Goal: Task Accomplishment & Management: Use online tool/utility

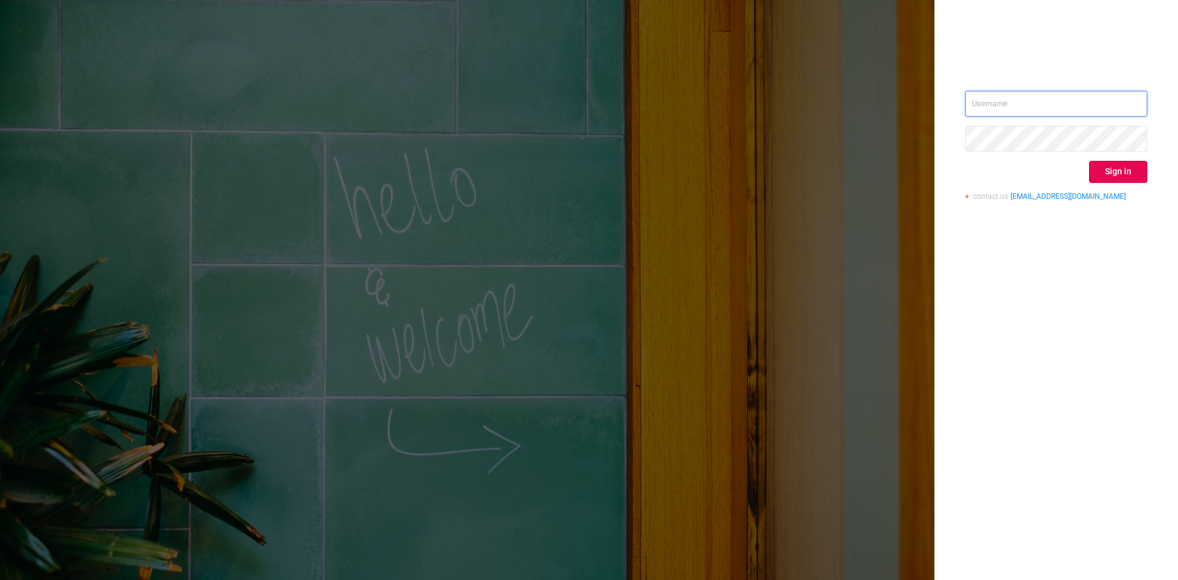
click at [1022, 106] on input "text" at bounding box center [1056, 104] width 182 height 26
type input "[PERSON_NAME][EMAIL_ADDRESS][DOMAIN_NAME]"
click at [1121, 175] on button "Sign in" at bounding box center [1118, 172] width 58 height 22
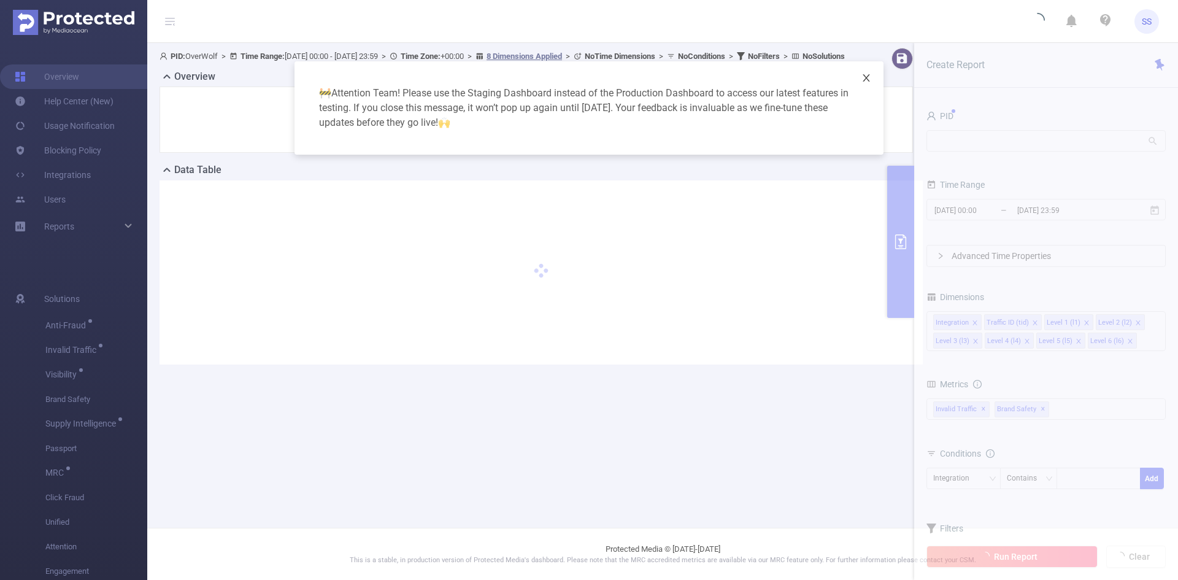
click at [863, 77] on icon "icon: close" at bounding box center [867, 78] width 10 height 10
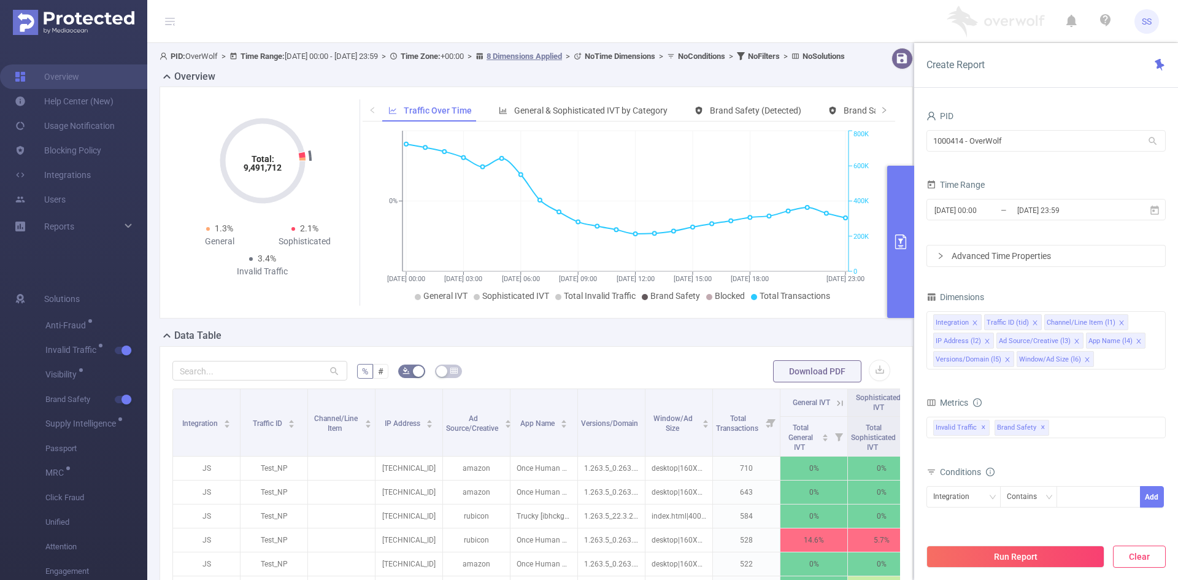
drag, startPoint x: 1140, startPoint y: 555, endPoint x: 1137, endPoint y: 547, distance: 8.3
click at [1140, 555] on button "Clear" at bounding box center [1139, 557] width 53 height 22
type input "[DATE] 07:00"
type input "[DATE] 07:59"
drag, startPoint x: 1051, startPoint y: 144, endPoint x: 768, endPoint y: 152, distance: 283.6
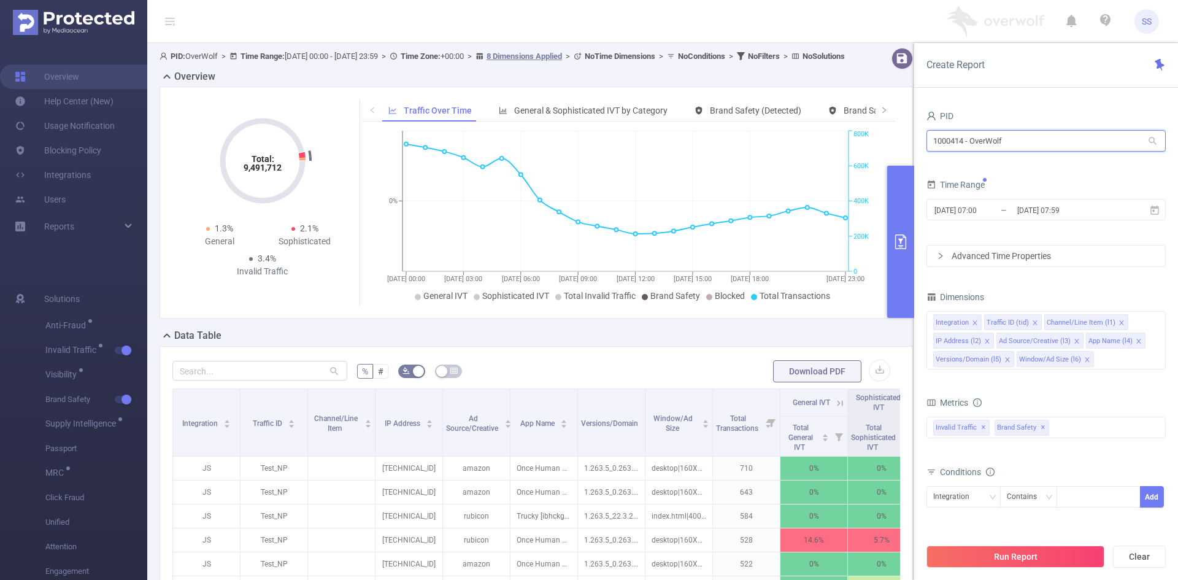
click at [755, 120] on section "PID: OverWolf > Time Range: [DATE] 00:00 - [DATE] 23:59 > Time Zone: +00:00 > 8…" at bounding box center [662, 442] width 1031 height 798
type input "apa"
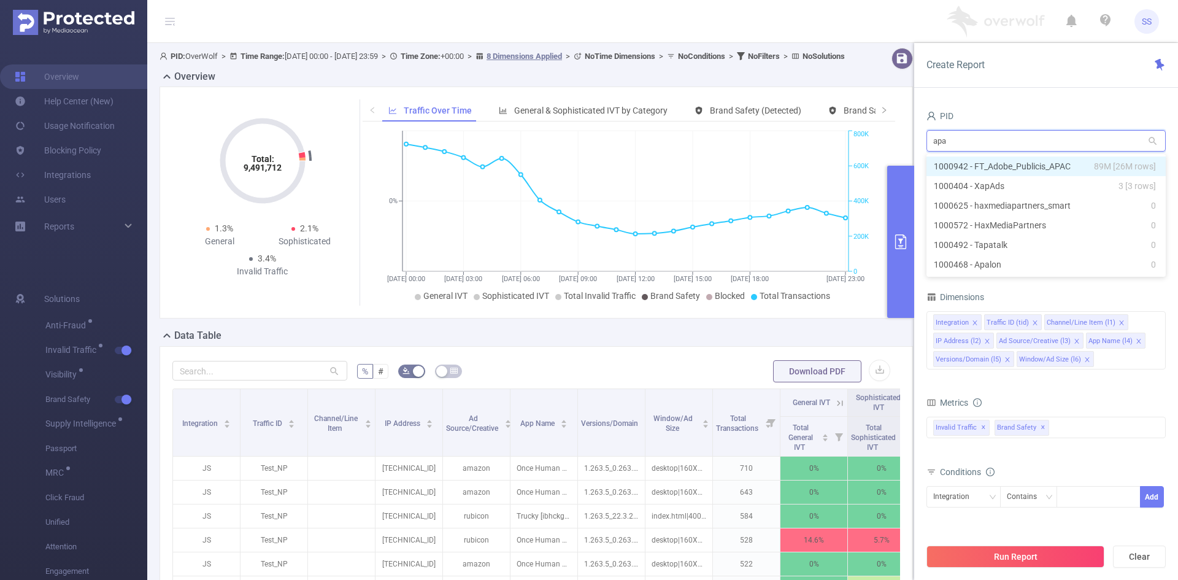
click at [996, 163] on li "1000942 - FT_Adobe_Publicis_APAC 89M [26M rows]" at bounding box center [1046, 167] width 239 height 20
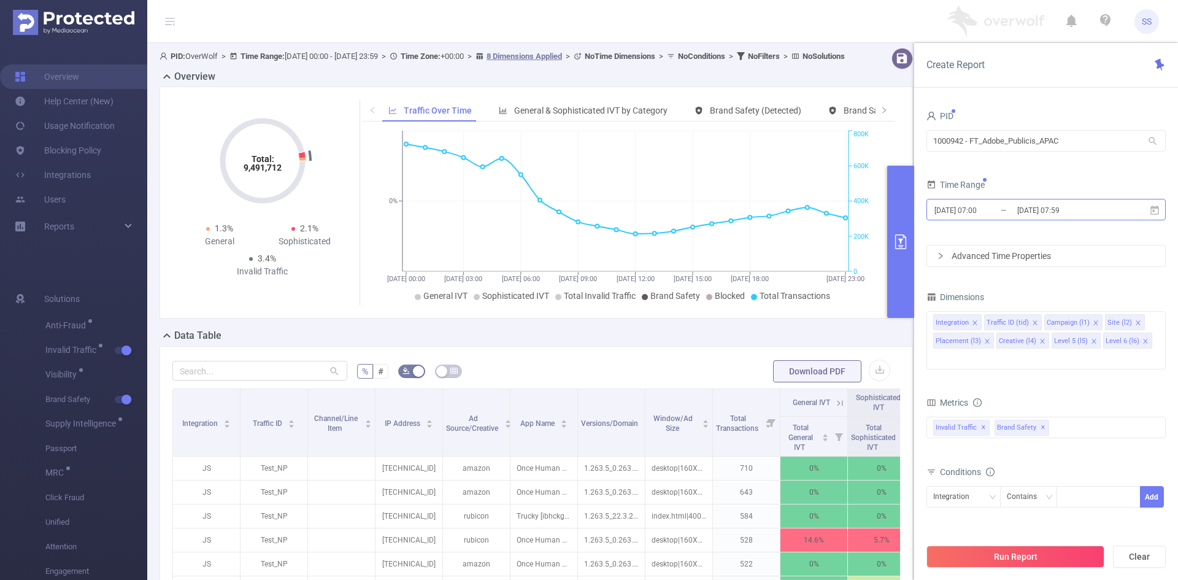
click at [1026, 202] on input "[DATE] 07:59" at bounding box center [1065, 210] width 99 height 17
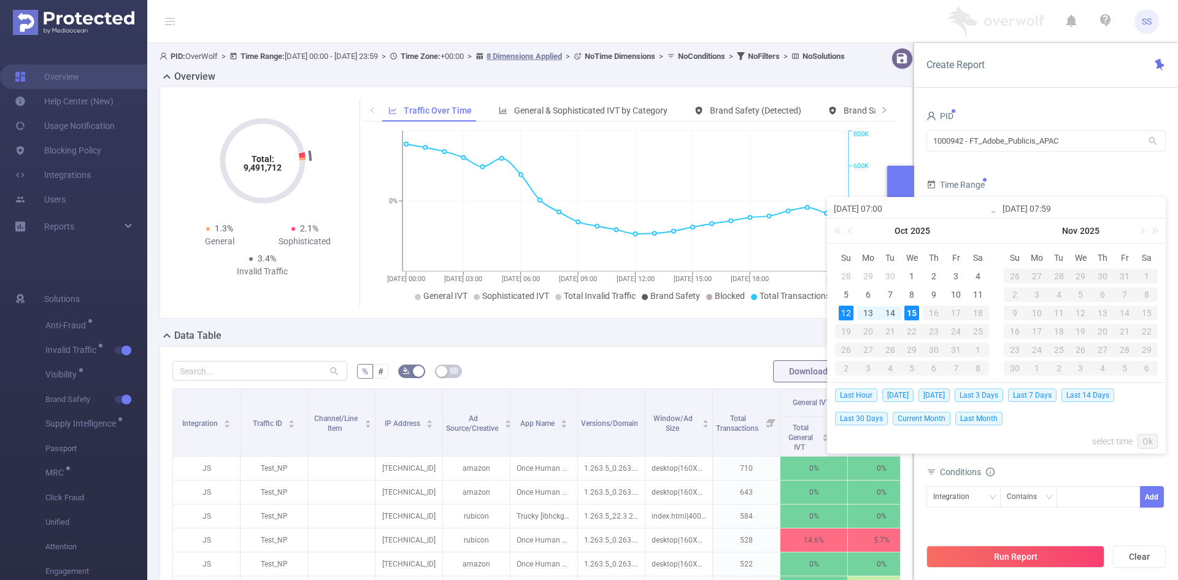
click at [977, 396] on span "Last 3 Days" at bounding box center [979, 395] width 48 height 14
type input "[DATE] 00:00"
type input "[DATE] 23:59"
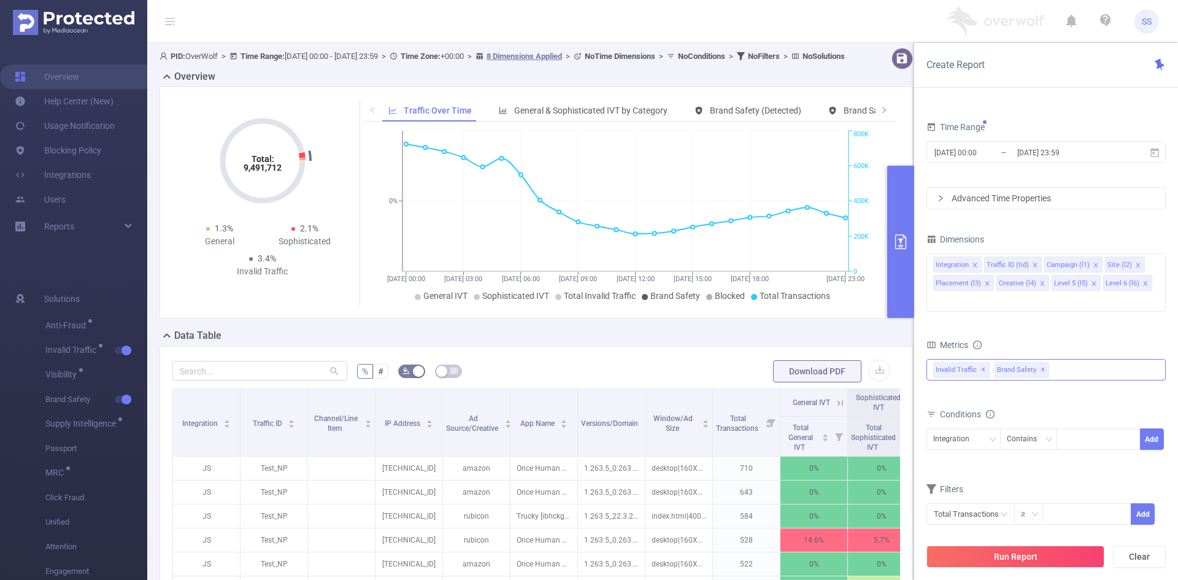
click at [1041, 363] on span "✕" at bounding box center [1043, 370] width 5 height 15
click at [1025, 550] on button "Run Report" at bounding box center [1016, 557] width 178 height 22
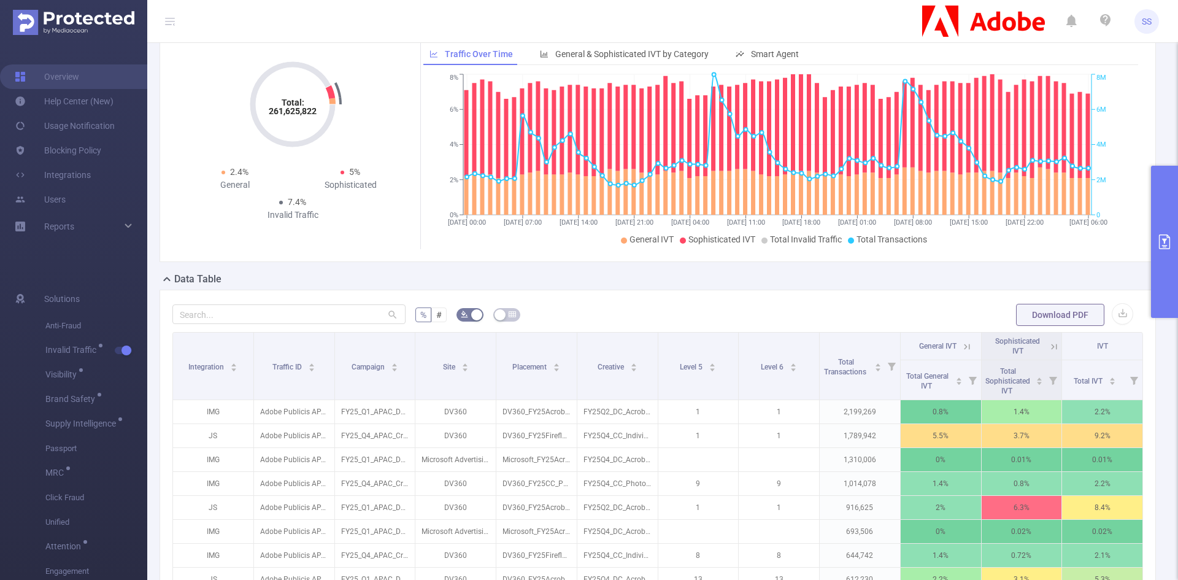
scroll to position [123, 0]
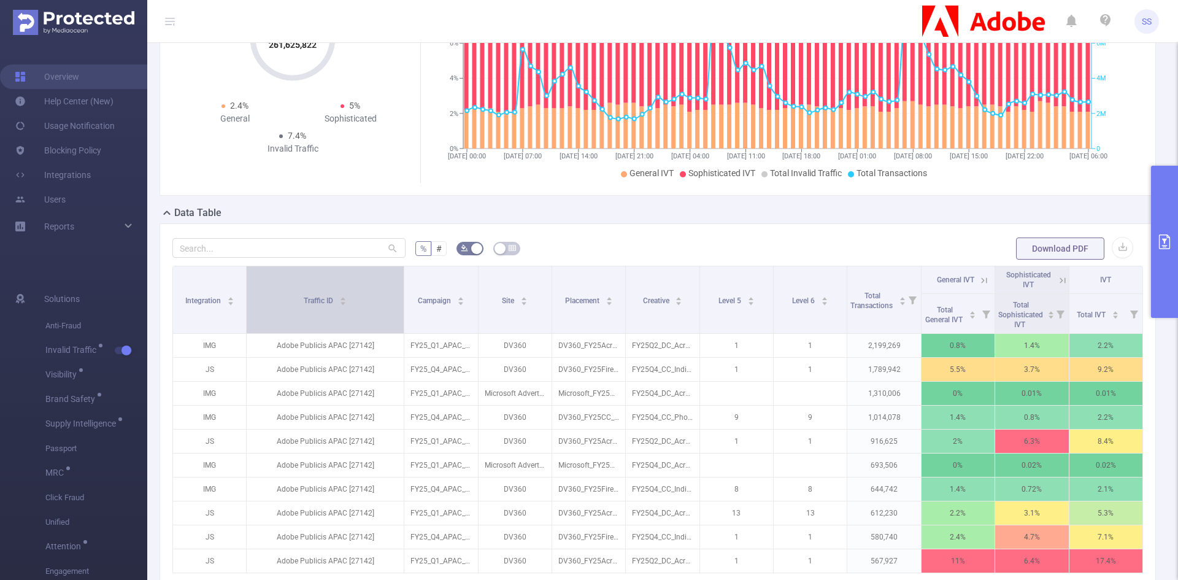
drag, startPoint x: 331, startPoint y: 318, endPoint x: 400, endPoint y: 327, distance: 69.9
click at [401, 327] on span at bounding box center [404, 299] width 6 height 67
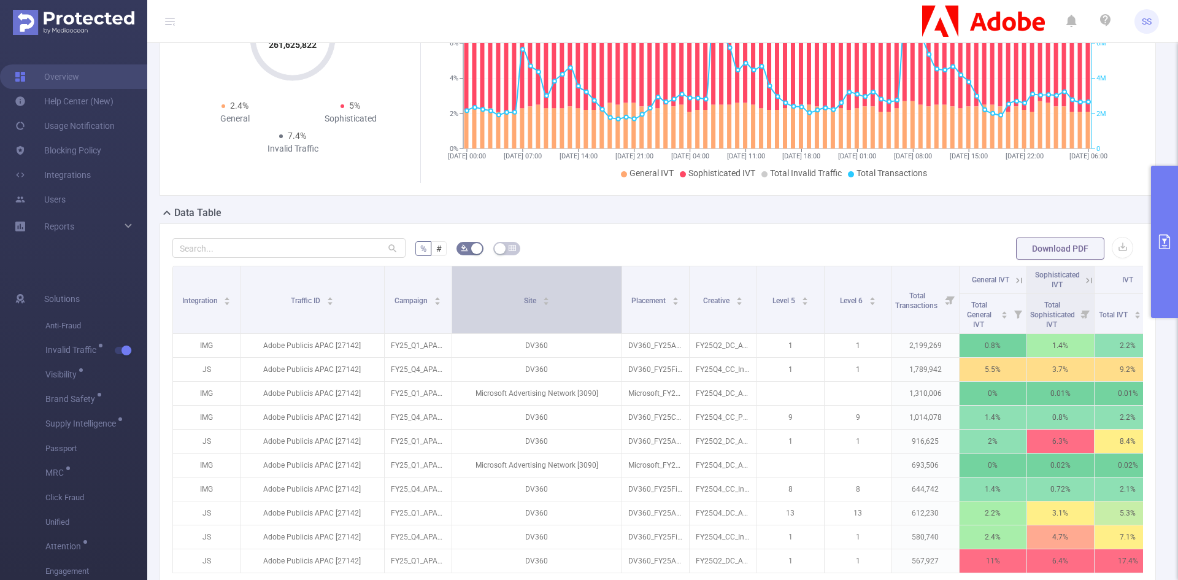
drag, startPoint x: 546, startPoint y: 325, endPoint x: 495, endPoint y: 314, distance: 52.1
click at [625, 294] on tr "Integration Traffic ID Campaign Site Placement Creative Level 5 Level 6 Total T…" at bounding box center [667, 280] width 989 height 28
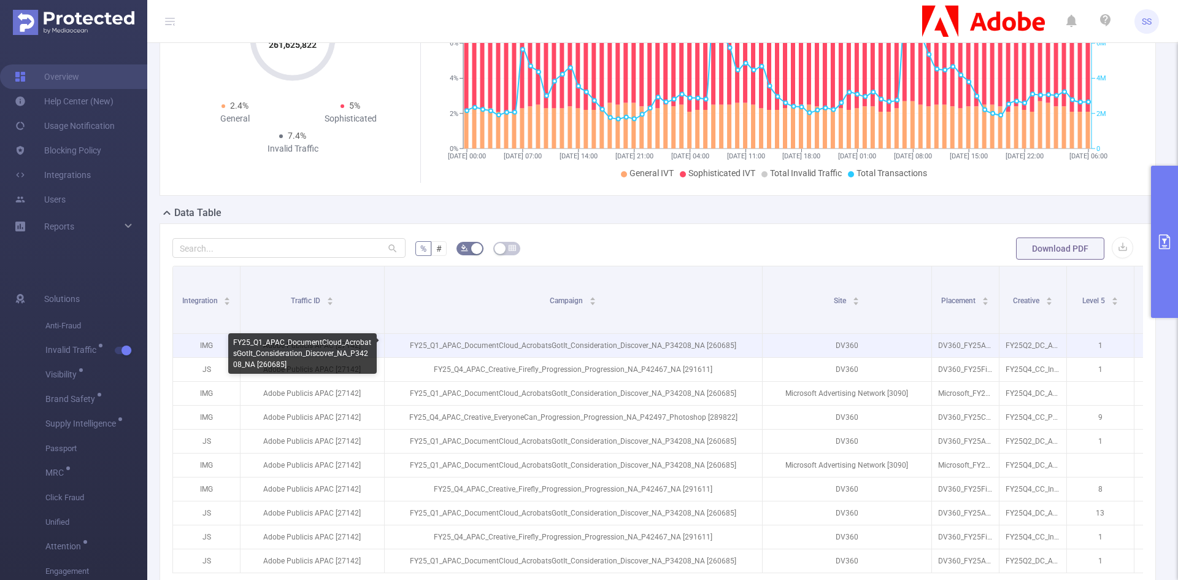
drag, startPoint x: 449, startPoint y: 312, endPoint x: 757, endPoint y: 344, distance: 310.4
click at [757, 344] on table "Integration Traffic ID Campaign Site Placement Creative Level 5 Level 6 Total T…" at bounding box center [822, 419] width 1300 height 307
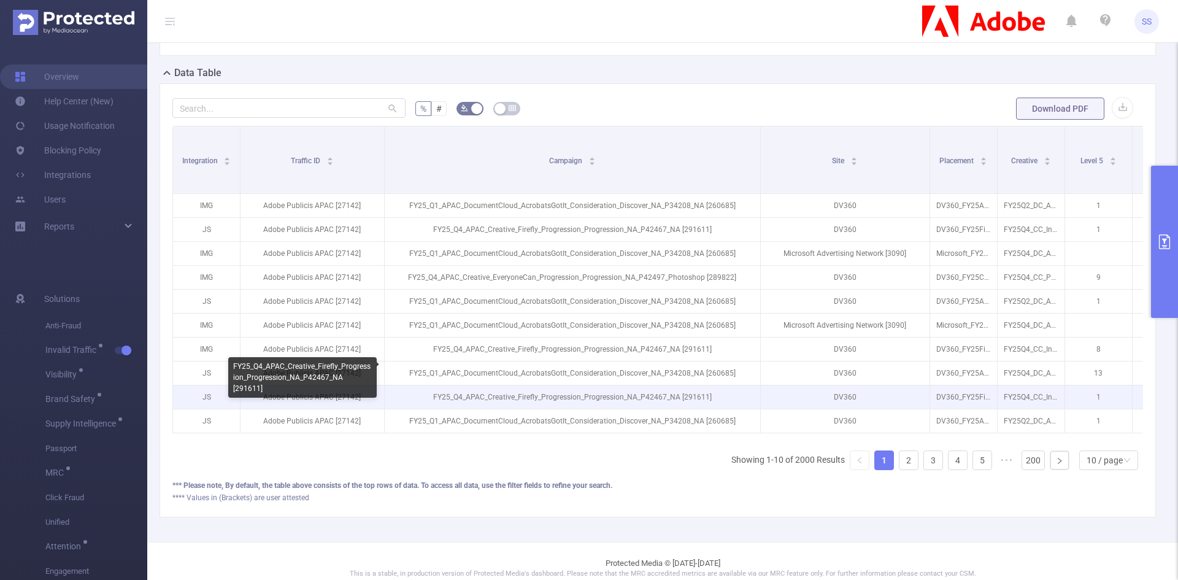
scroll to position [286, 0]
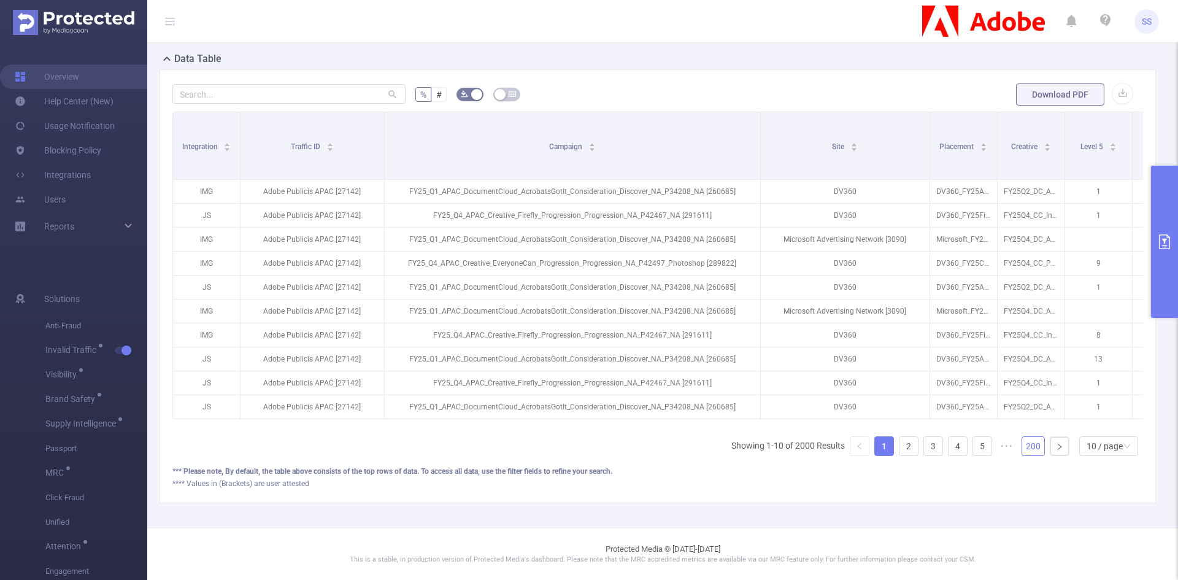
click at [1022, 447] on link "200" at bounding box center [1033, 446] width 22 height 18
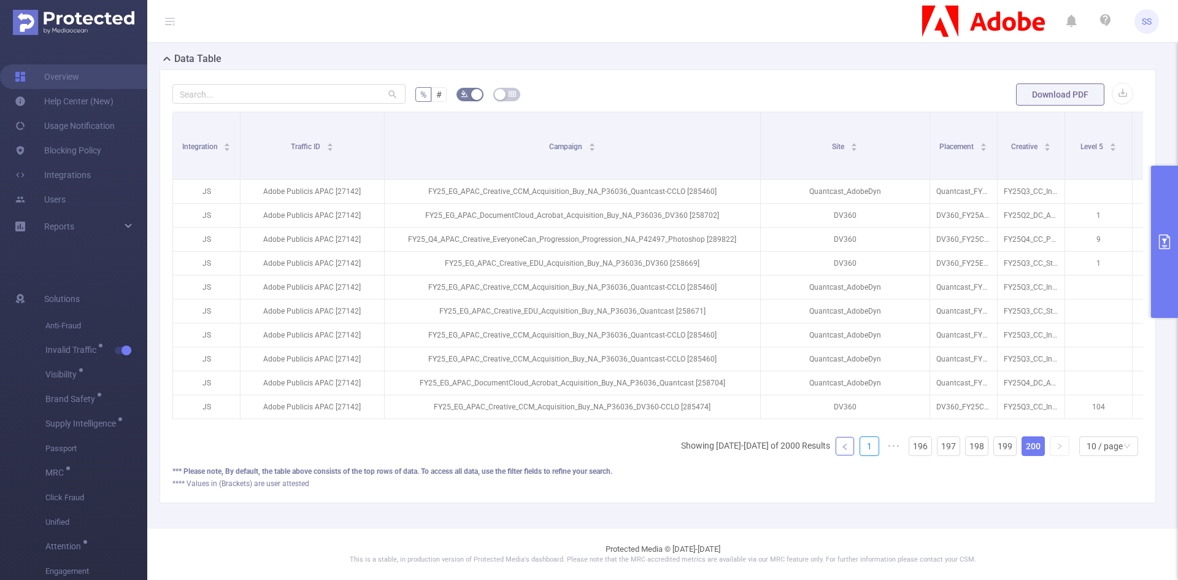
drag, startPoint x: 865, startPoint y: 446, endPoint x: 848, endPoint y: 446, distance: 17.8
click at [866, 446] on link "1" at bounding box center [869, 446] width 18 height 18
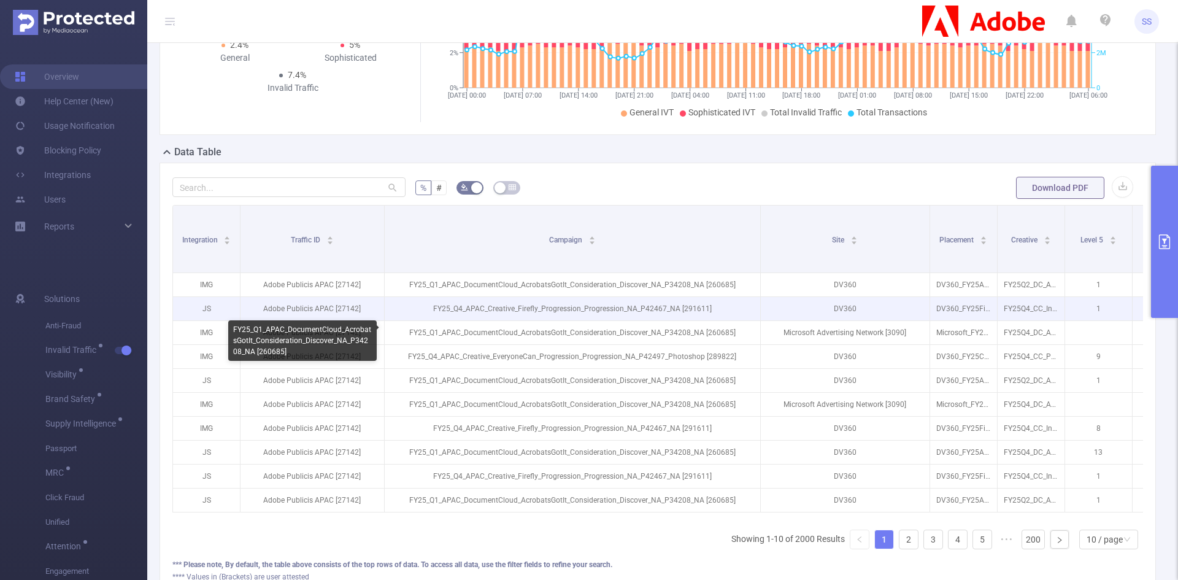
scroll to position [184, 0]
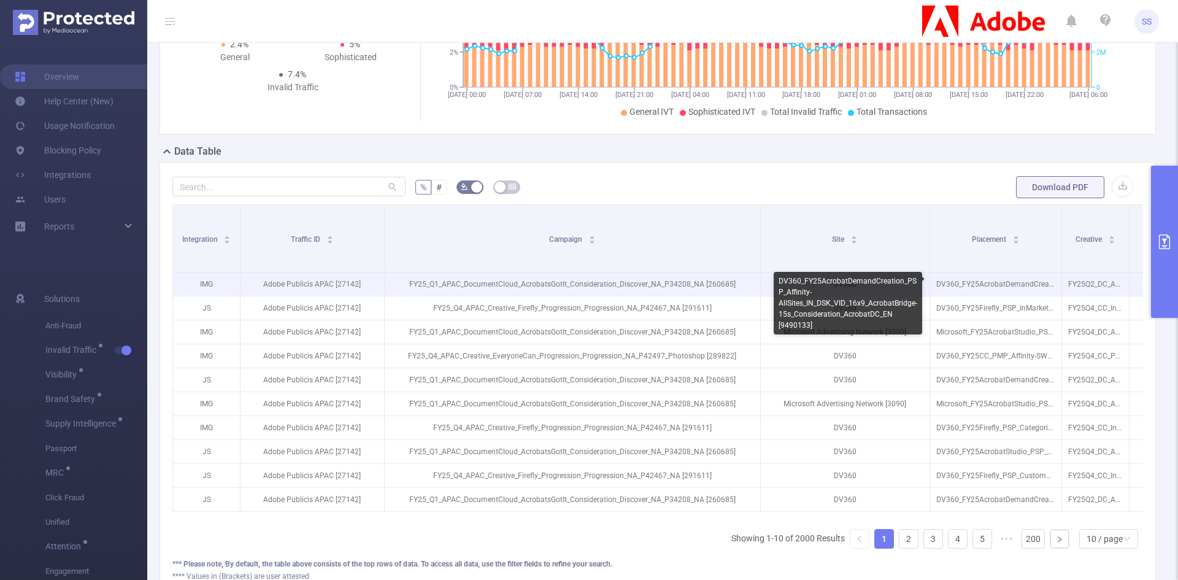
drag, startPoint x: 994, startPoint y: 260, endPoint x: 1059, endPoint y: 281, distance: 67.7
click at [1059, 281] on table "Integration Traffic ID Campaign Site Placement Creative Level 5 Level 6 Total T…" at bounding box center [853, 357] width 1362 height 307
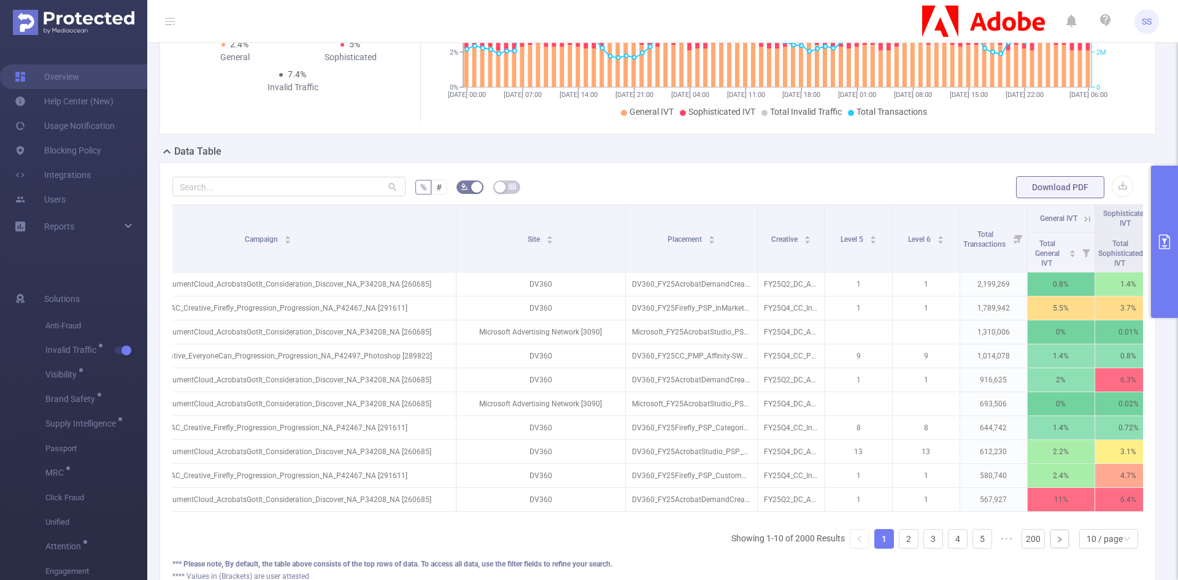
scroll to position [0, 403]
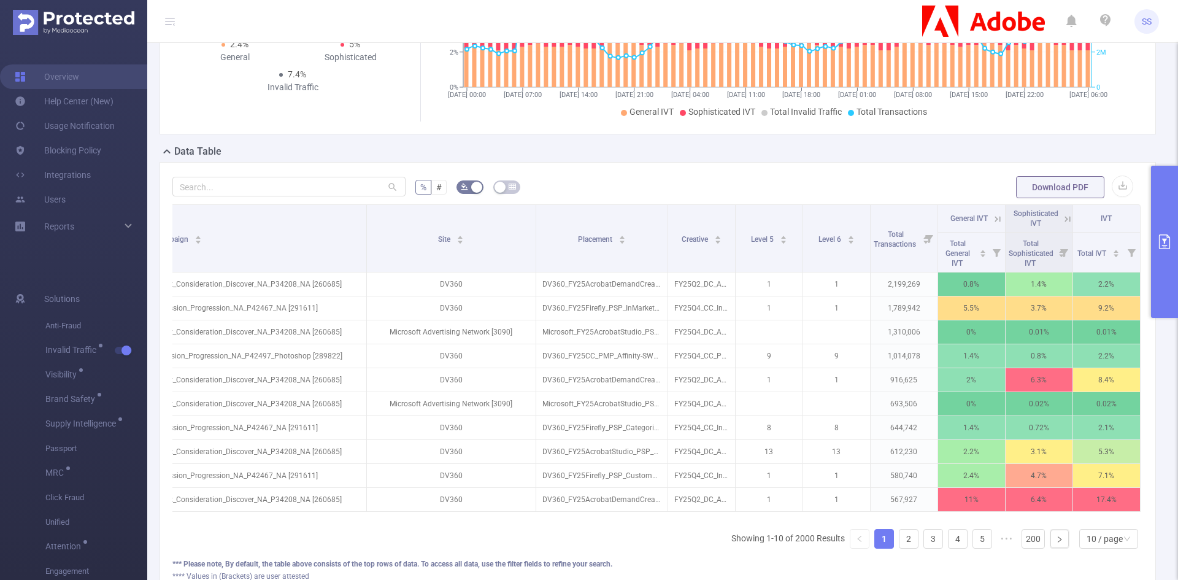
click at [1159, 219] on button "primary" at bounding box center [1164, 242] width 27 height 152
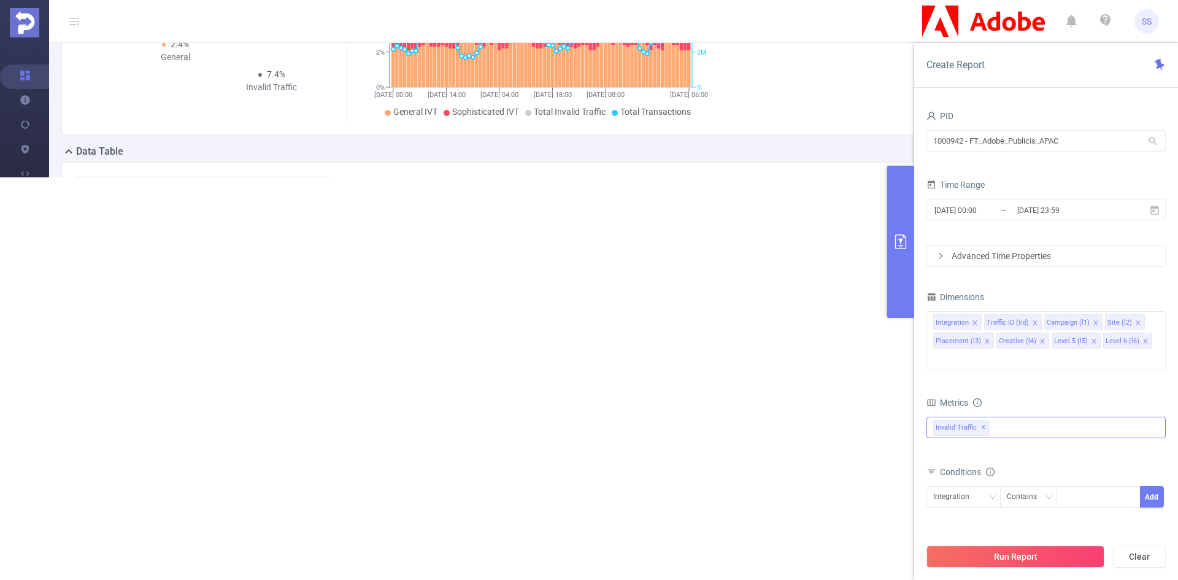
scroll to position [0, 256]
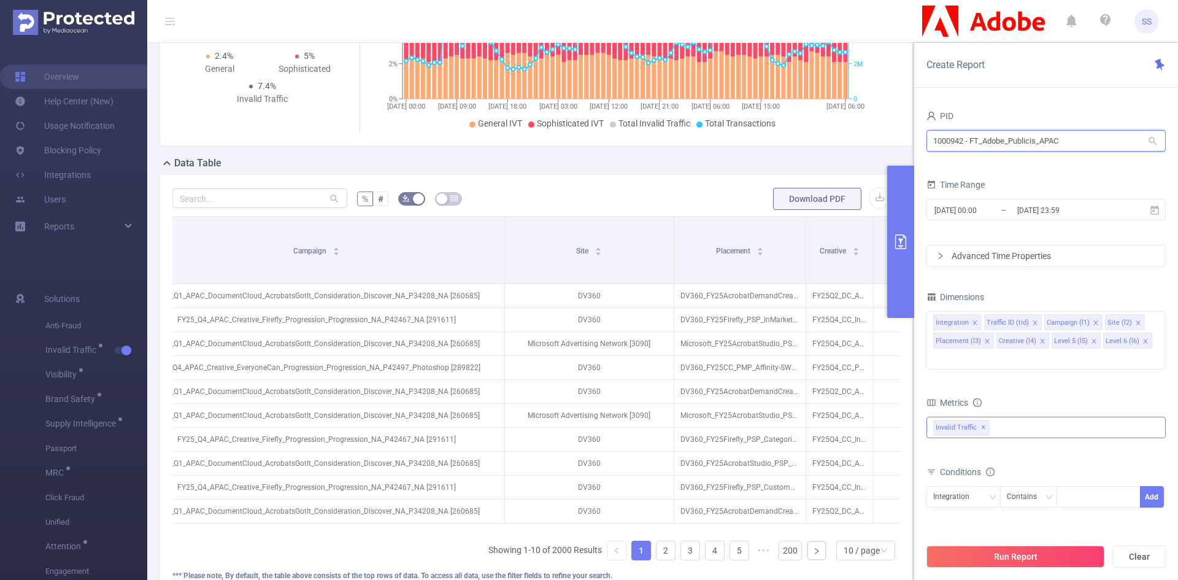
drag, startPoint x: 1076, startPoint y: 135, endPoint x: 692, endPoint y: 137, distance: 384.2
click at [692, 137] on section "PID: FT_Adobe_Publicis_APAC > Time Range: [DATE] 00:00 - [DATE] 23:59 > Time Zo…" at bounding box center [662, 245] width 1031 height 773
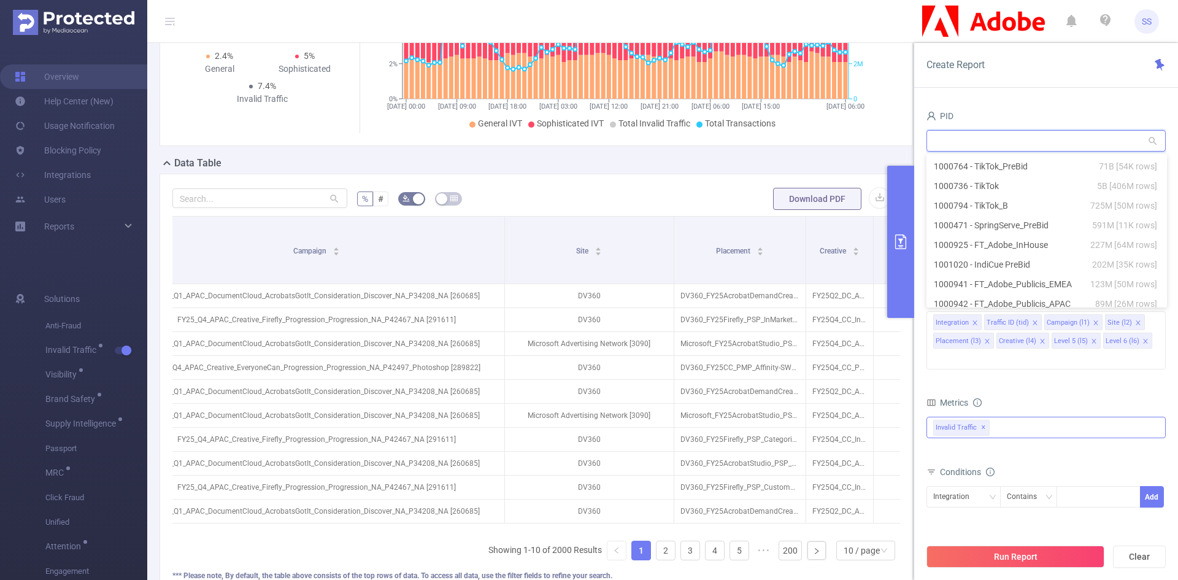
click at [1023, 139] on input "text" at bounding box center [1046, 140] width 239 height 21
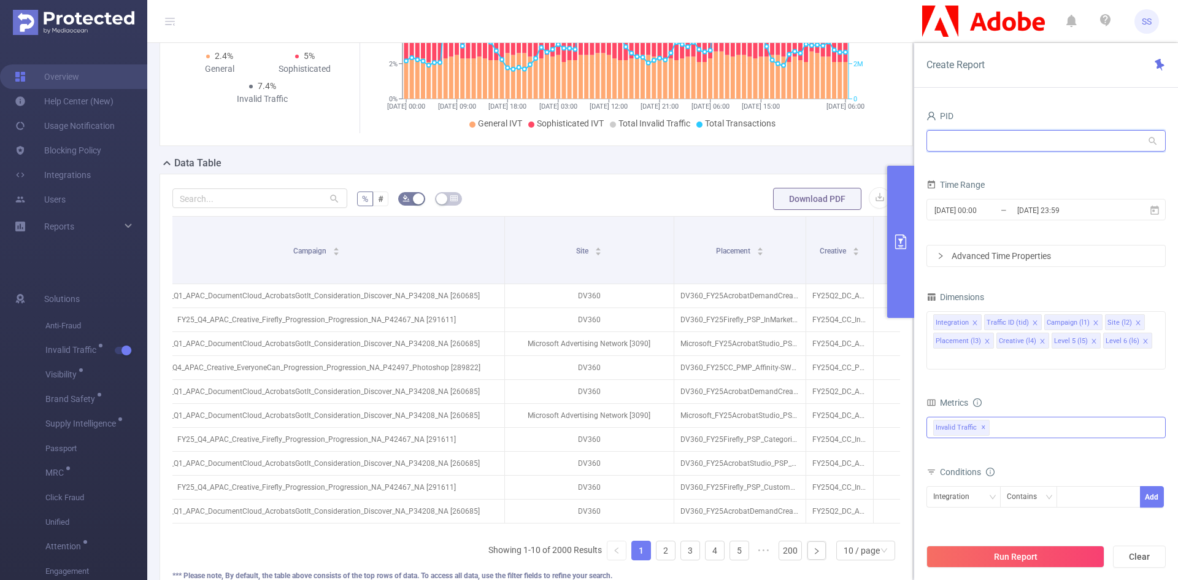
click at [1004, 148] on input "text" at bounding box center [1046, 140] width 239 height 21
click at [1013, 146] on input "text" at bounding box center [1046, 140] width 239 height 21
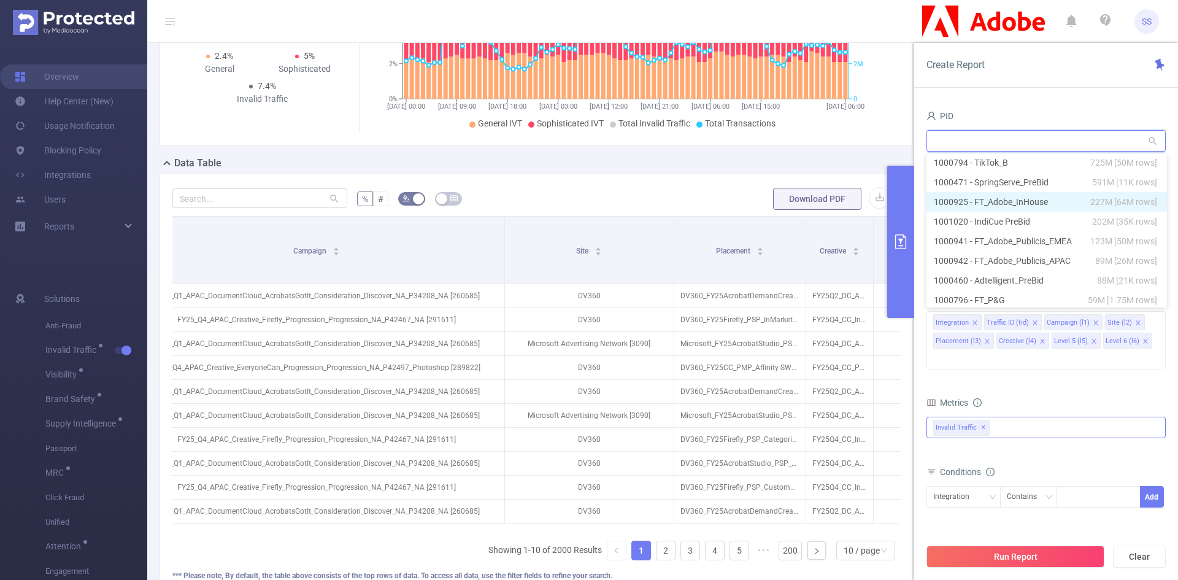
scroll to position [64, 0]
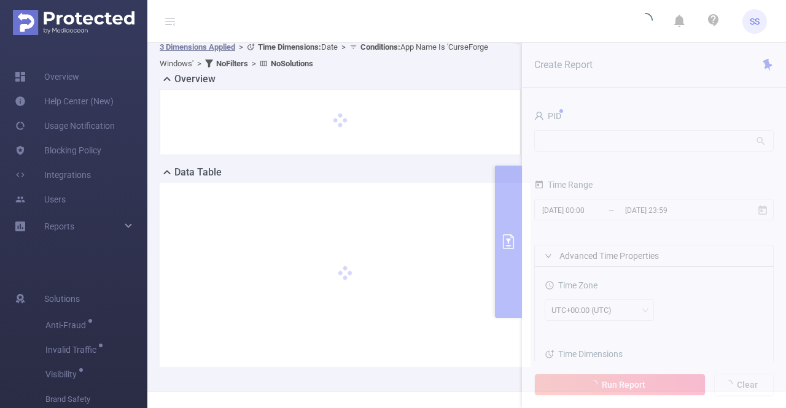
scroll to position [9, 0]
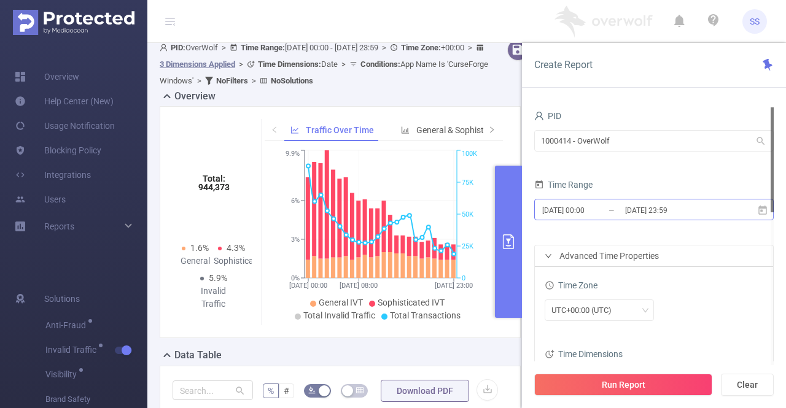
click at [647, 198] on div "2025-09-17 00:00 _ 2025-09-17 23:59" at bounding box center [653, 210] width 239 height 29
click at [649, 209] on input "2025-09-17 23:59" at bounding box center [673, 210] width 99 height 17
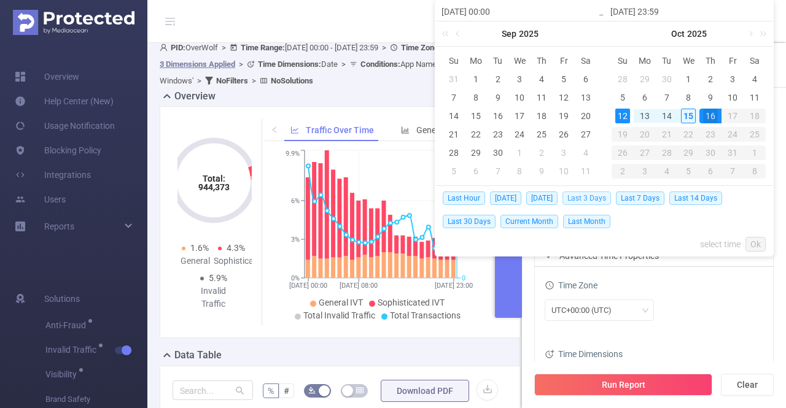
click at [584, 192] on span "Last 3 Days" at bounding box center [586, 198] width 48 height 14
type input "[DATE] 00:00"
type input "[DATE] 23:59"
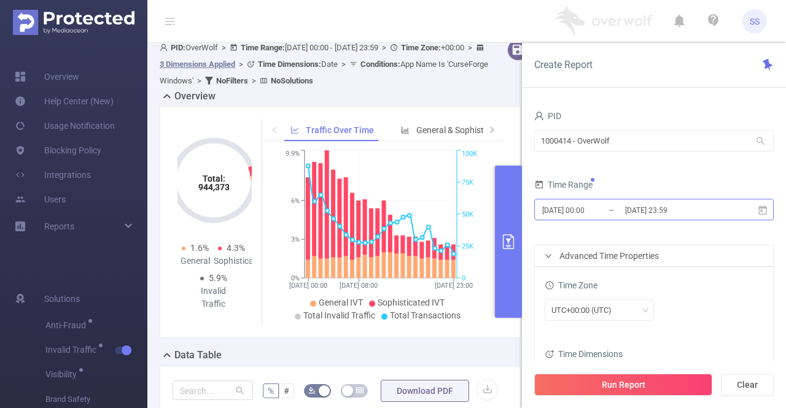
click at [638, 211] on input "[DATE] 23:59" at bounding box center [673, 210] width 99 height 17
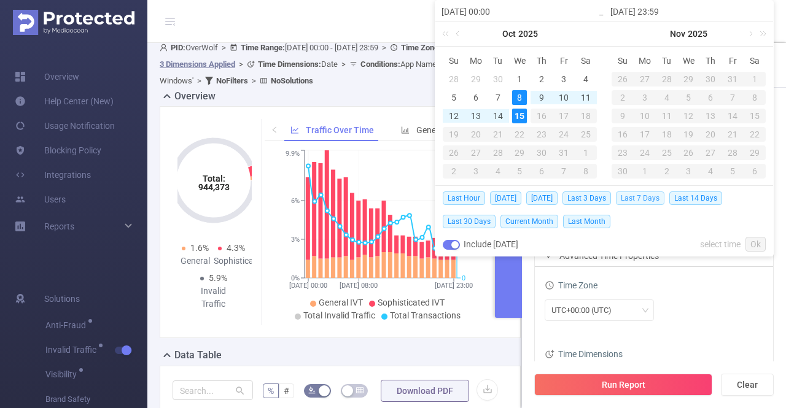
click at [651, 198] on span "Last 7 Days" at bounding box center [640, 198] width 48 height 14
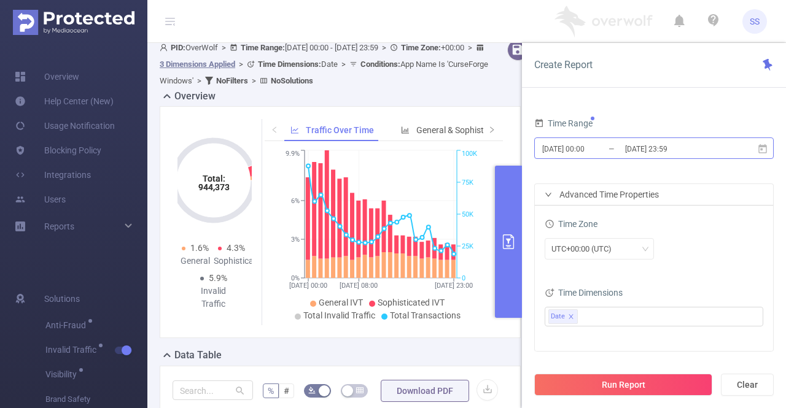
click at [636, 153] on input "[DATE] 23:59" at bounding box center [673, 149] width 99 height 17
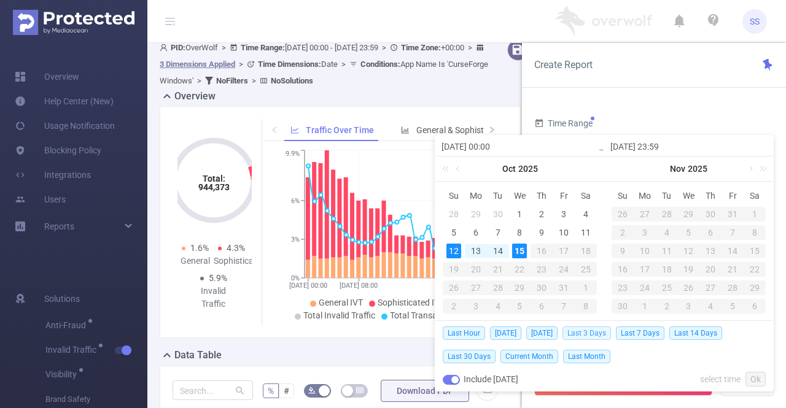
click at [584, 332] on span "Last 3 Days" at bounding box center [586, 334] width 48 height 14
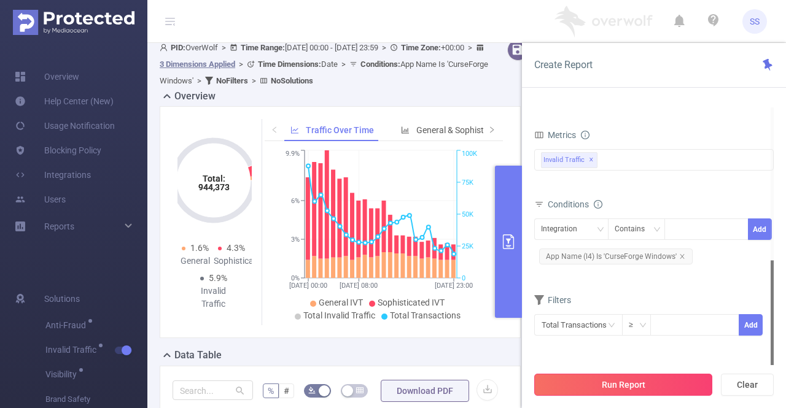
click at [627, 390] on button "Run Report" at bounding box center [623, 385] width 178 height 22
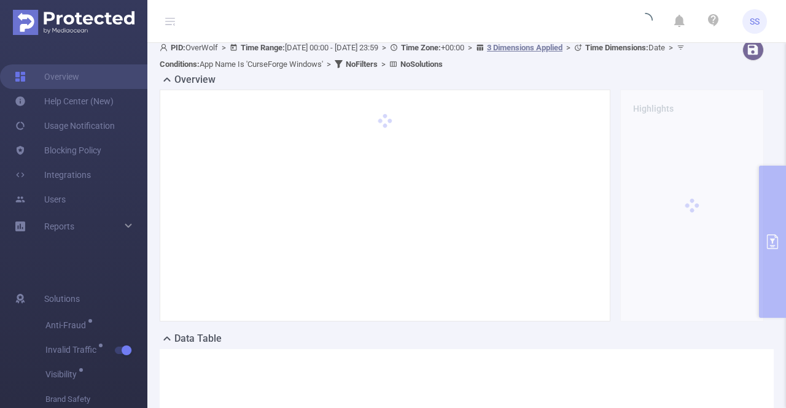
click at [172, 20] on icon at bounding box center [170, 22] width 10 height 10
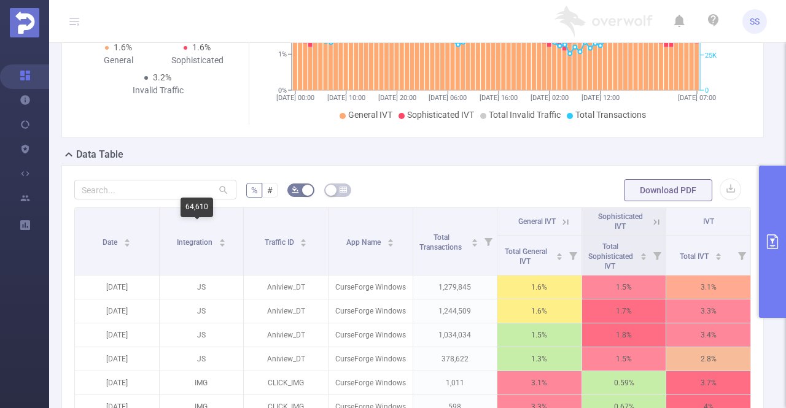
scroll to position [315, 0]
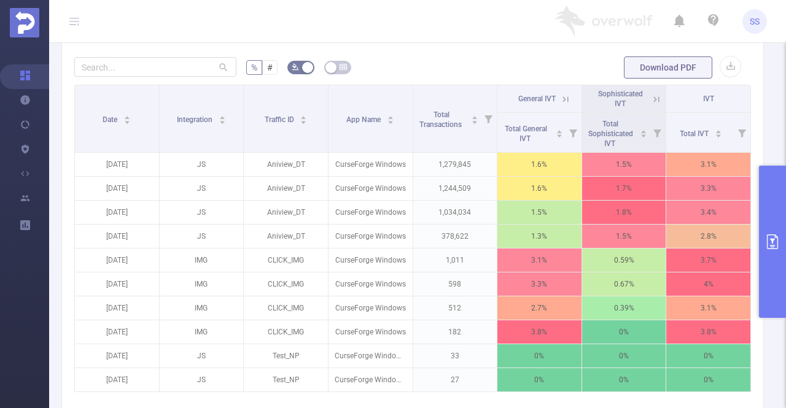
click at [654, 98] on icon at bounding box center [657, 99] width 6 height 6
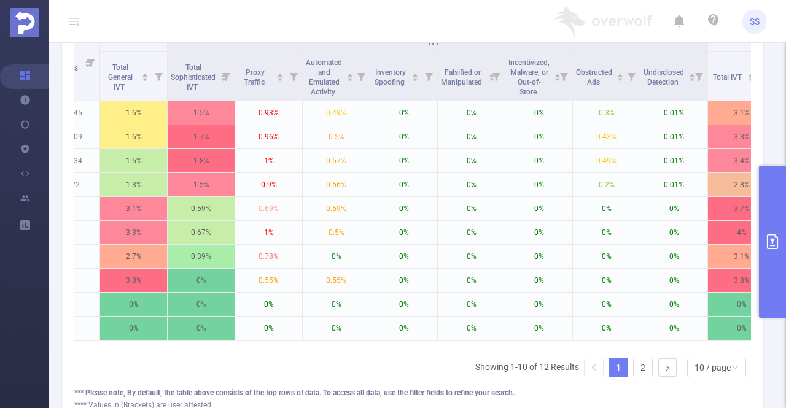
scroll to position [0, 349]
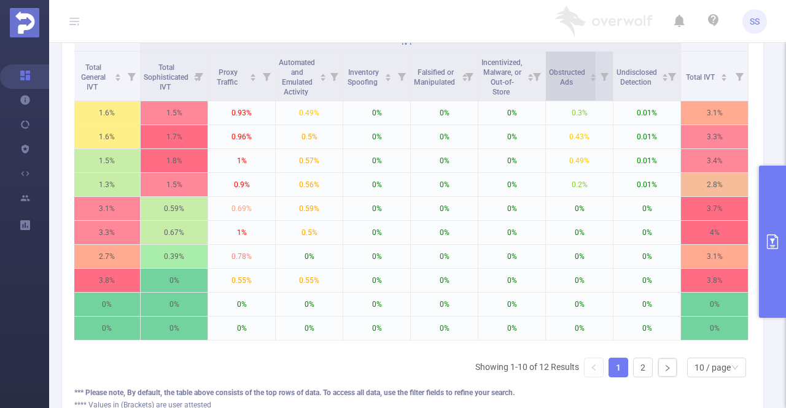
click at [554, 87] on div "Obstructed Ads" at bounding box center [573, 76] width 48 height 22
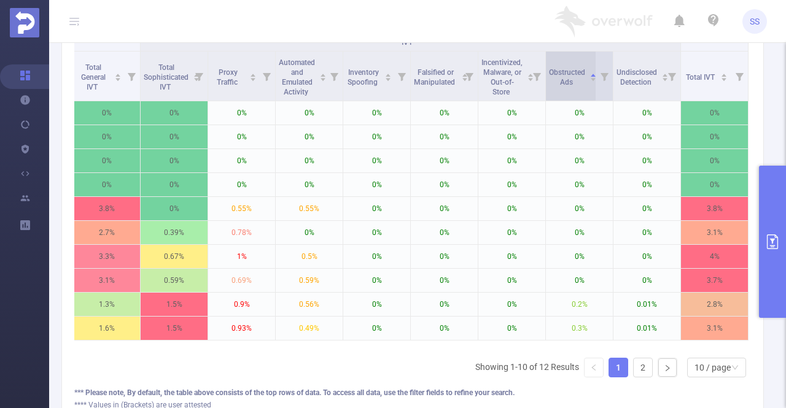
click at [554, 87] on div "Obstructed Ads" at bounding box center [573, 76] width 48 height 22
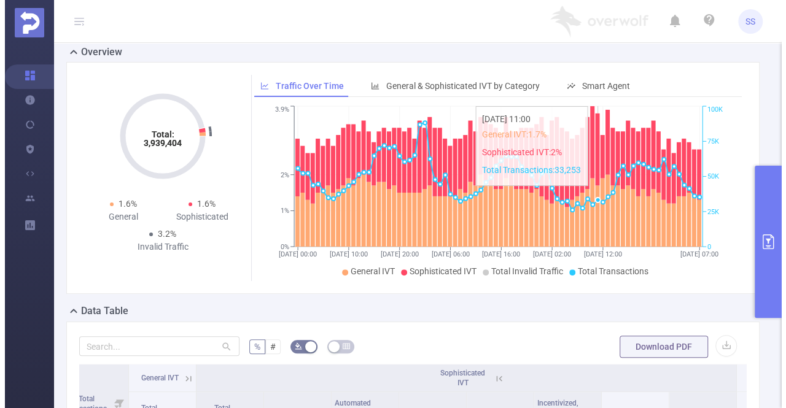
scroll to position [0, 0]
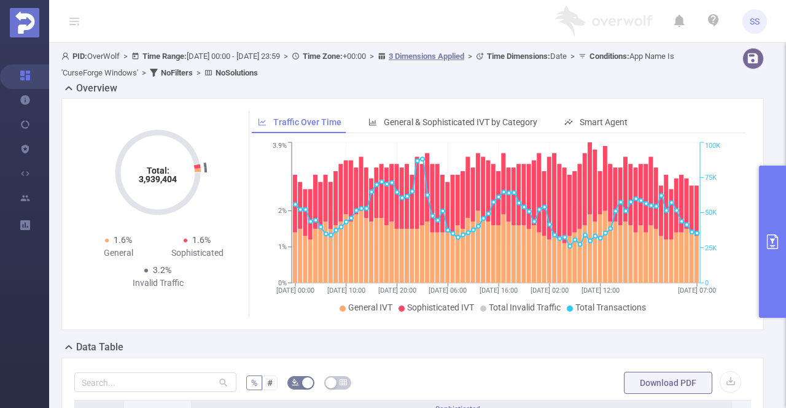
click at [763, 248] on button "primary" at bounding box center [772, 242] width 27 height 152
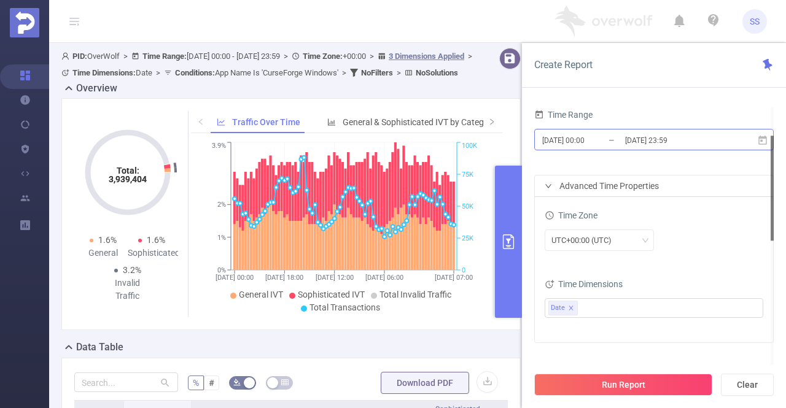
click at [643, 139] on input "[DATE] 23:59" at bounding box center [673, 140] width 99 height 17
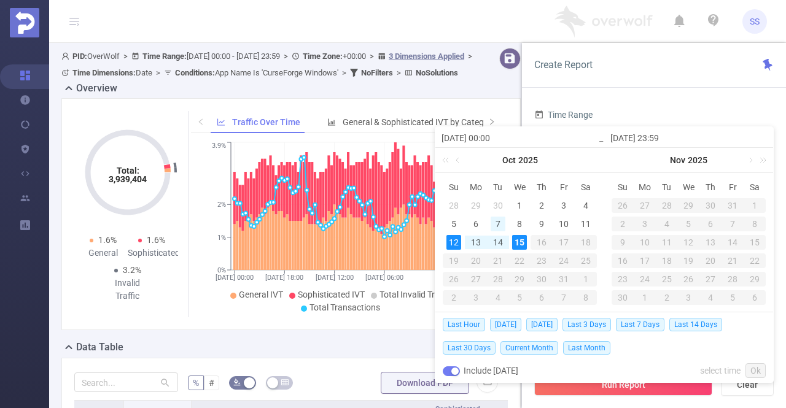
click at [493, 223] on div "7" at bounding box center [497, 224] width 15 height 15
click at [516, 238] on div "15" at bounding box center [519, 242] width 15 height 15
type input "2025-10-07 00:00"
click at [755, 369] on link "Ok" at bounding box center [755, 370] width 20 height 15
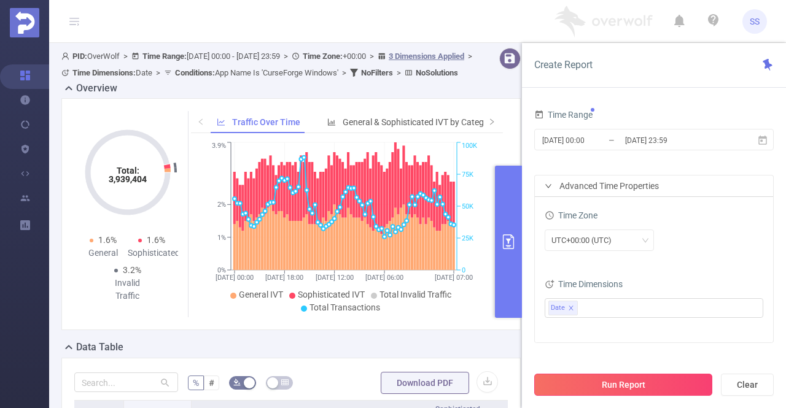
click at [672, 381] on button "Run Report" at bounding box center [623, 385] width 178 height 22
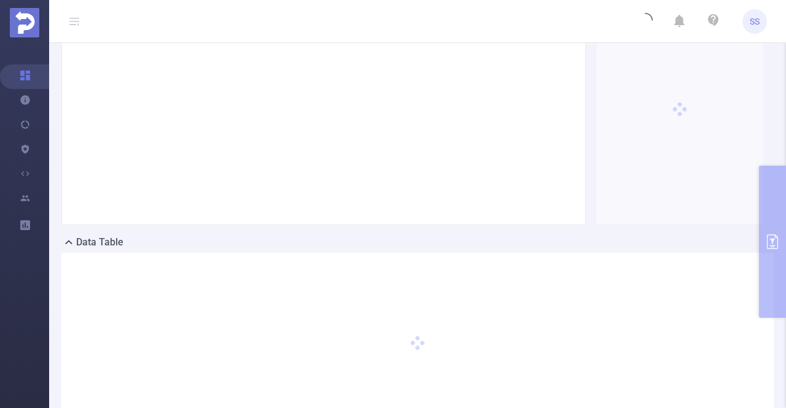
scroll to position [123, 0]
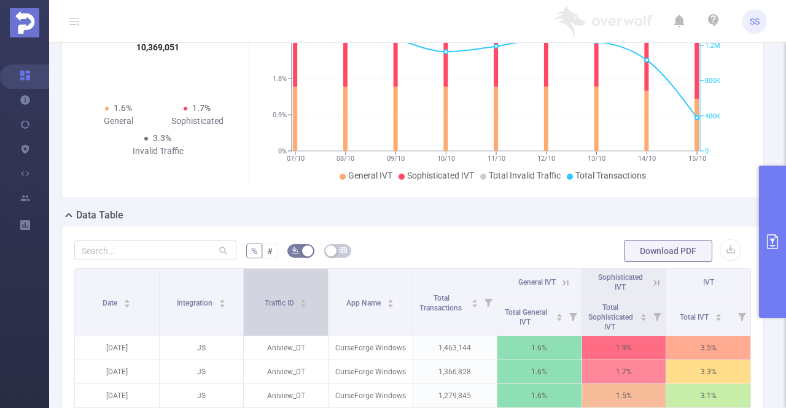
scroll to position [61, 0]
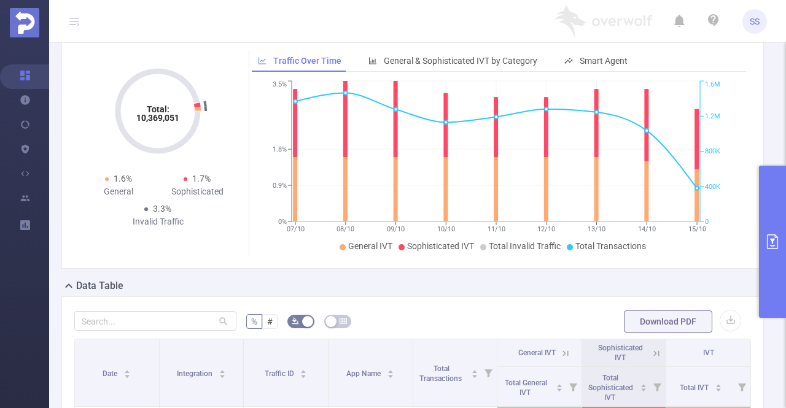
click at [782, 215] on button "primary" at bounding box center [772, 242] width 27 height 152
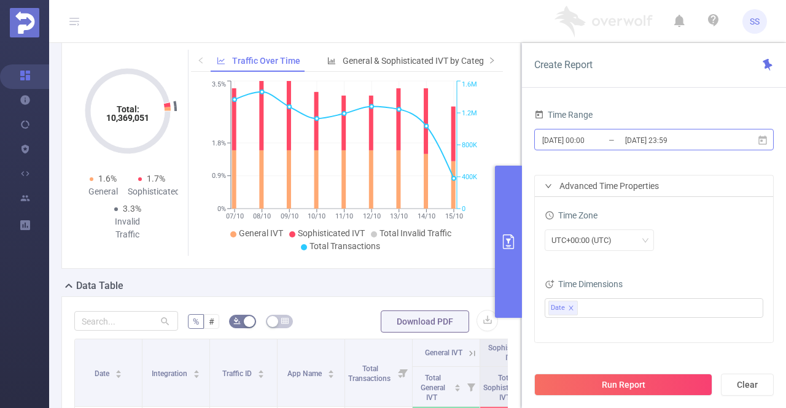
click at [664, 147] on input "[DATE] 23:59" at bounding box center [673, 140] width 99 height 17
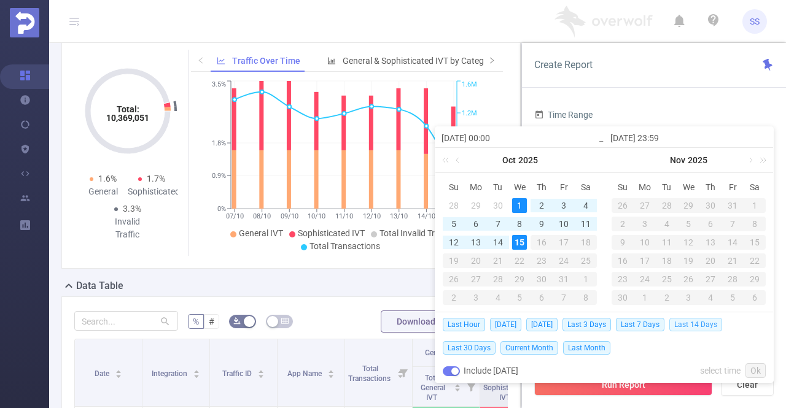
click at [703, 327] on span "Last 14 Days" at bounding box center [695, 325] width 53 height 14
type input "2025-10-01 00:00"
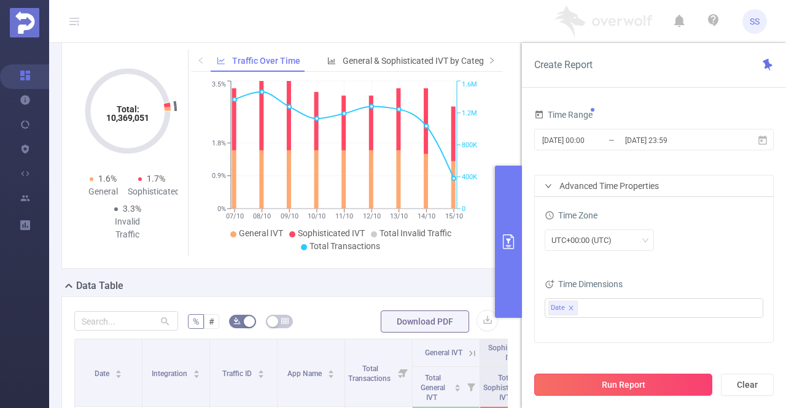
click at [626, 386] on button "Run Report" at bounding box center [623, 385] width 178 height 22
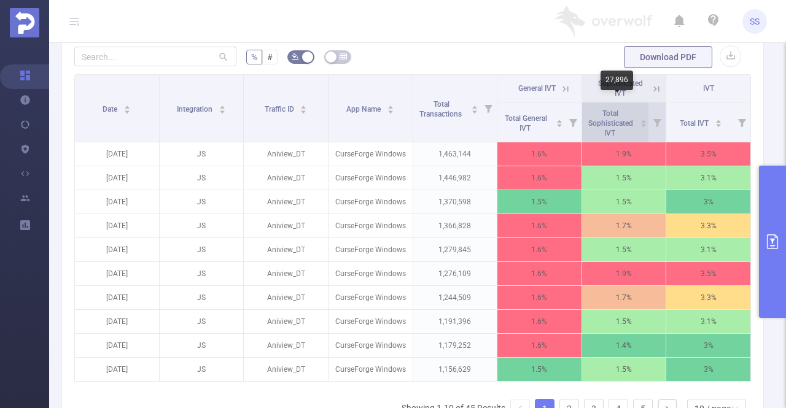
scroll to position [307, 0]
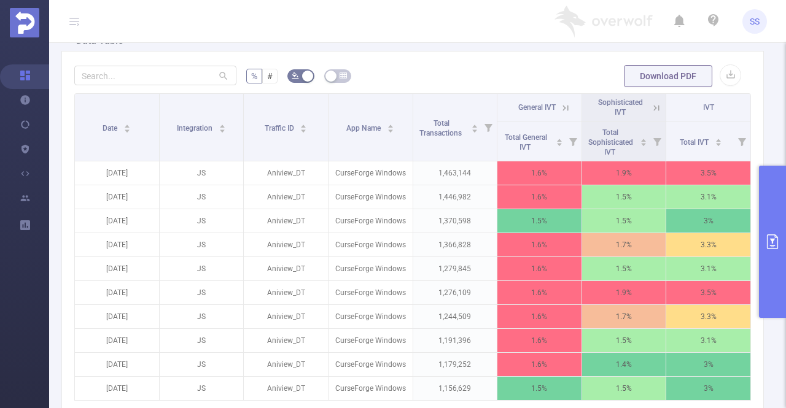
drag, startPoint x: 648, startPoint y: 104, endPoint x: 641, endPoint y: 106, distance: 7.6
click at [651, 104] on icon at bounding box center [656, 107] width 11 height 11
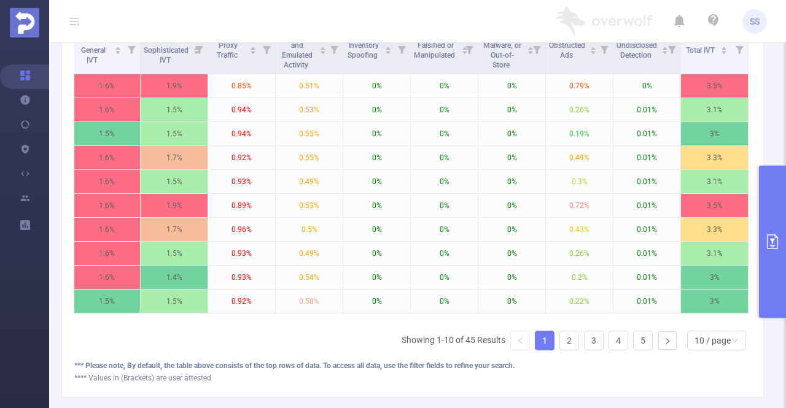
scroll to position [368, 0]
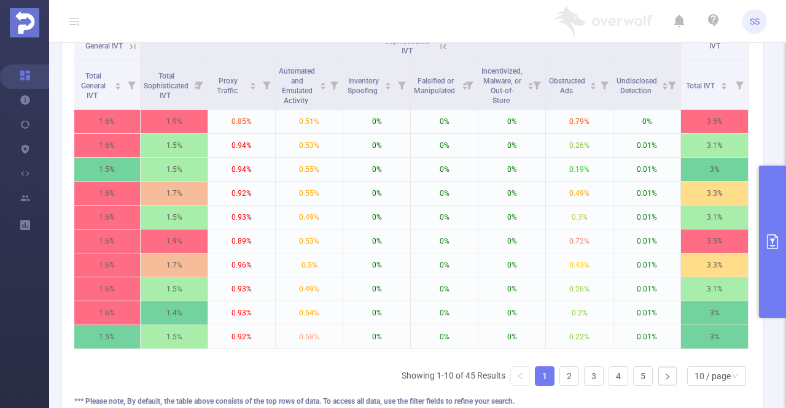
drag, startPoint x: 776, startPoint y: 254, endPoint x: 736, endPoint y: 268, distance: 42.9
click at [776, 254] on button "primary" at bounding box center [772, 242] width 27 height 152
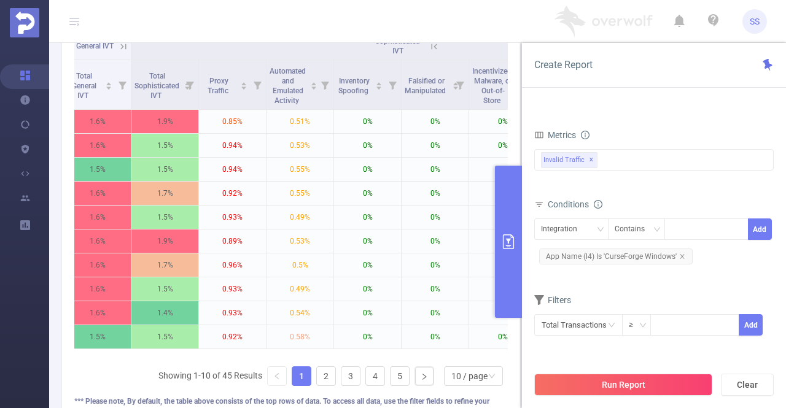
click at [512, 240] on icon "primary" at bounding box center [508, 241] width 15 height 15
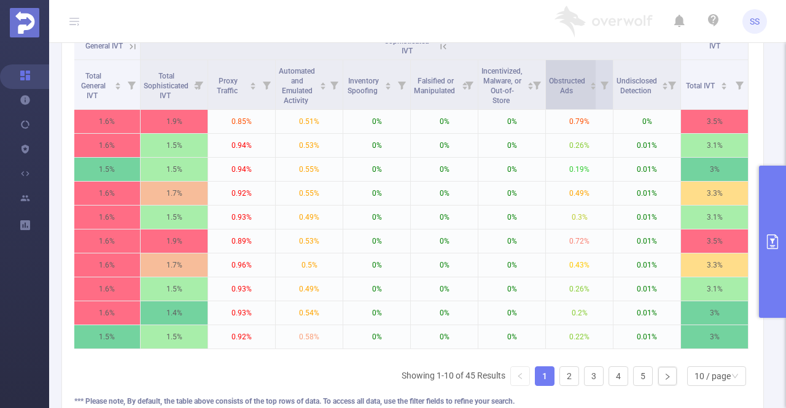
click at [554, 77] on span "Obstructed Ads" at bounding box center [567, 86] width 36 height 18
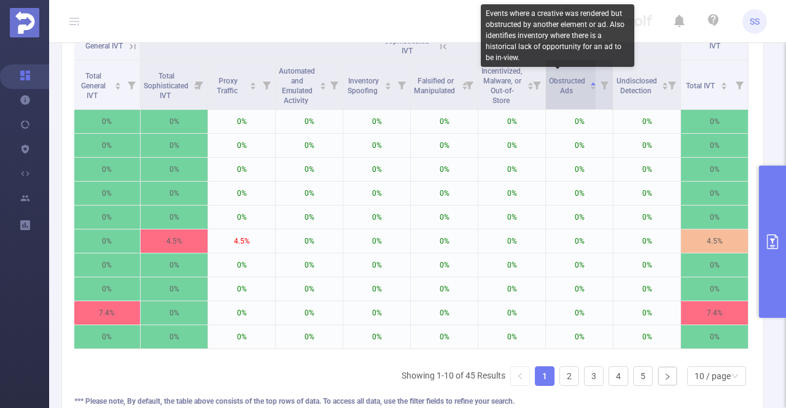
click at [554, 77] on span "Obstructed Ads" at bounding box center [567, 86] width 36 height 18
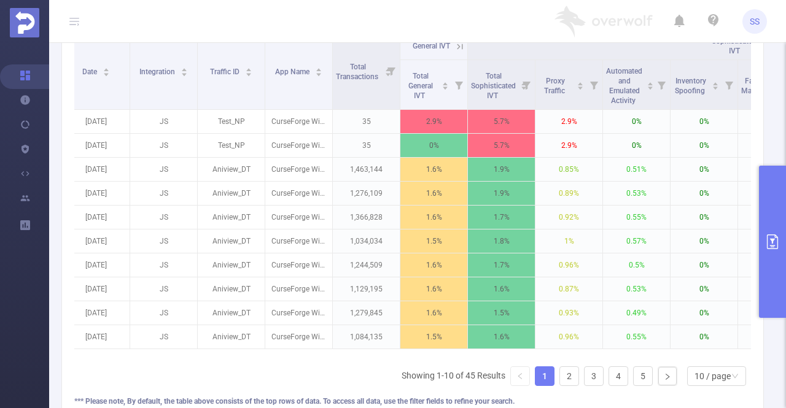
scroll to position [0, 0]
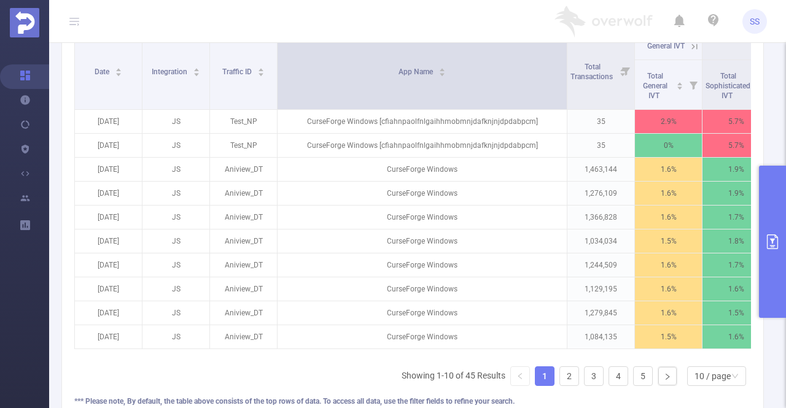
drag, startPoint x: 342, startPoint y: 74, endPoint x: 565, endPoint y: 84, distance: 222.4
click at [565, 84] on span at bounding box center [566, 71] width 6 height 77
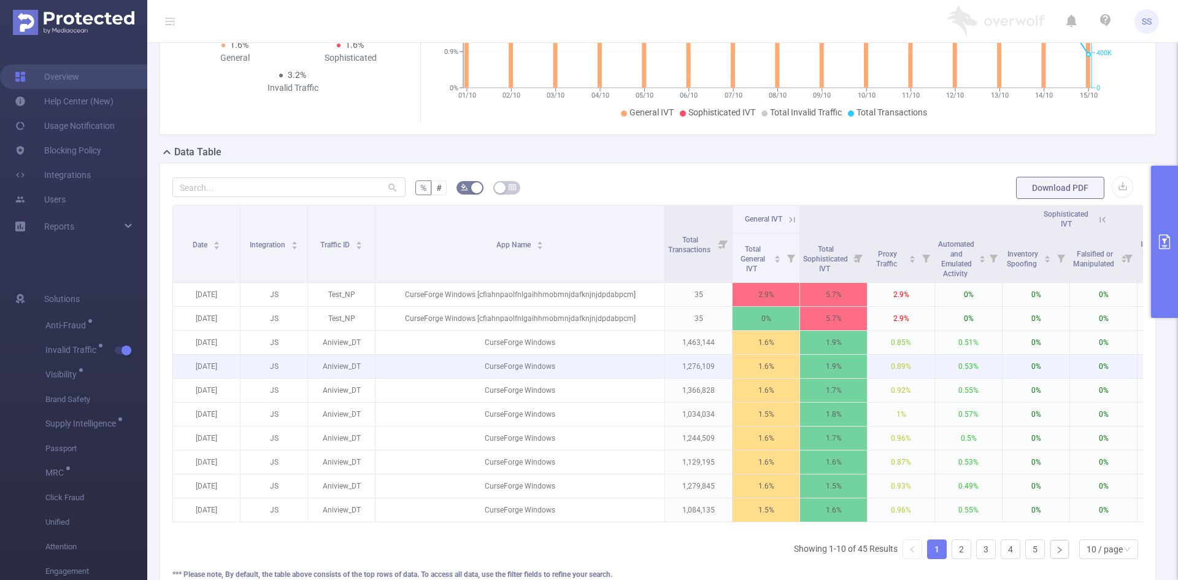
scroll to position [184, 0]
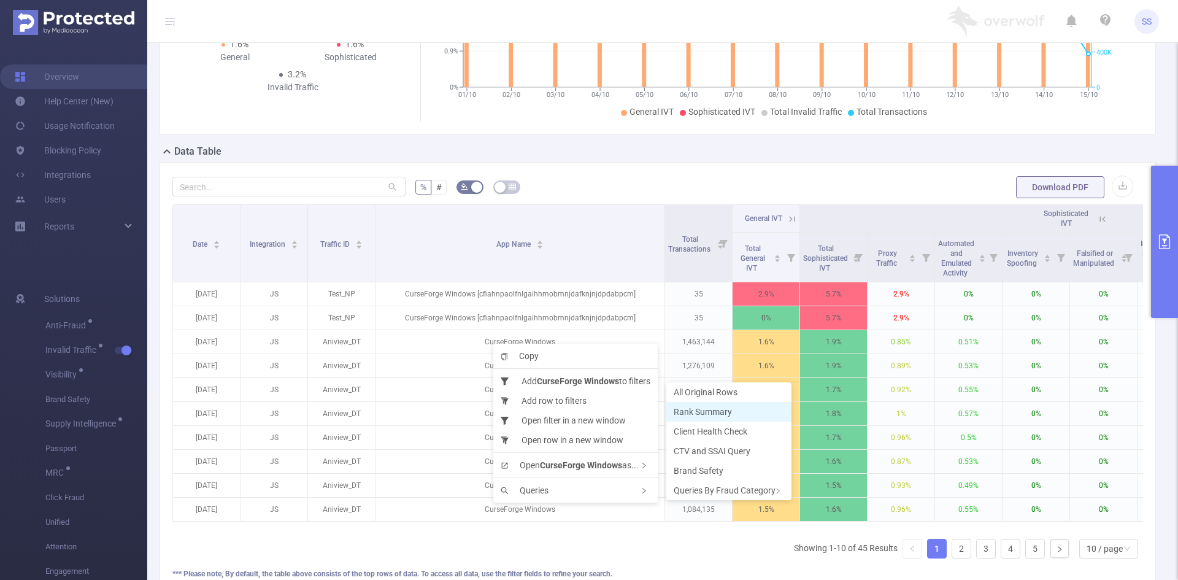
click at [688, 408] on span "Rank Summary" at bounding box center [703, 412] width 58 height 10
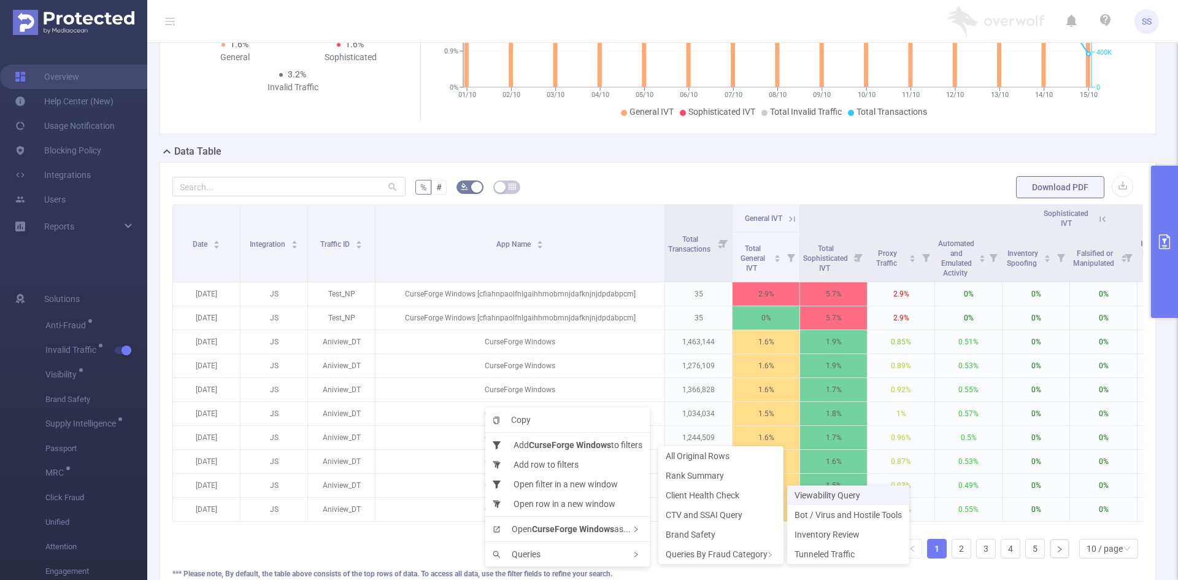
click at [785, 408] on span "Viewability Query" at bounding box center [828, 495] width 66 height 10
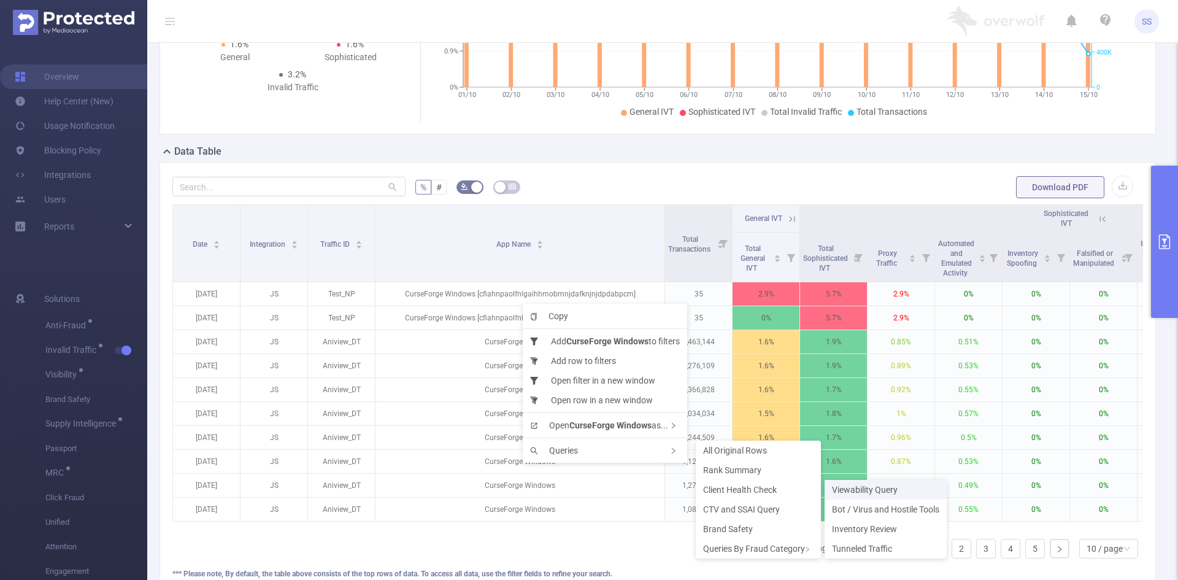
click at [785, 408] on span "Viewability Query" at bounding box center [865, 490] width 66 height 10
